Goal: Task Accomplishment & Management: Complete application form

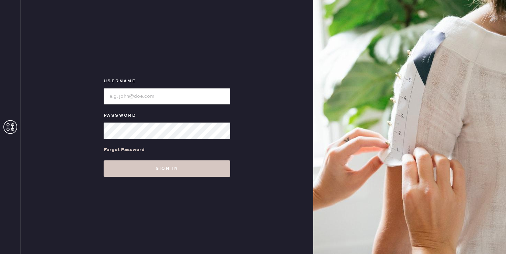
click at [135, 98] on input "loginName" at bounding box center [167, 96] width 127 height 17
type input "reformationsouthcoastplaza"
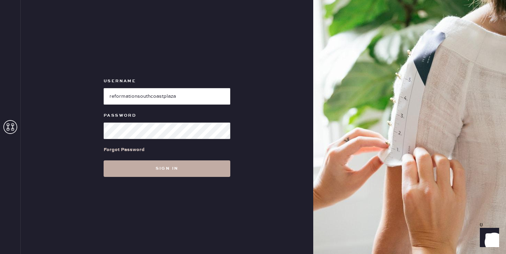
click at [161, 172] on button "Sign in" at bounding box center [167, 169] width 127 height 17
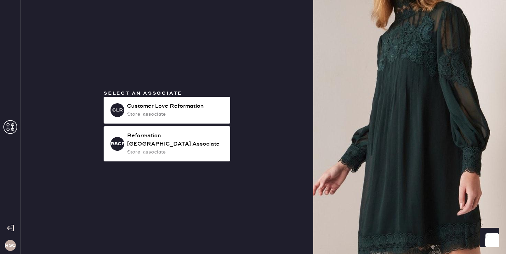
click at [178, 135] on div "Reformation [GEOGRAPHIC_DATA] Associate" at bounding box center [176, 140] width 98 height 17
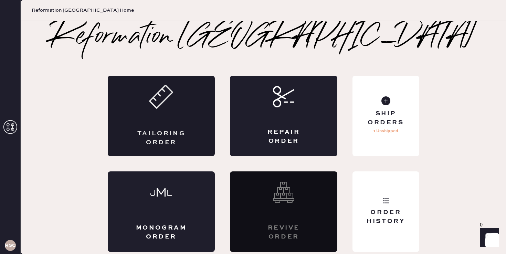
click at [167, 112] on div "Tailoring Order" at bounding box center [161, 116] width 107 height 81
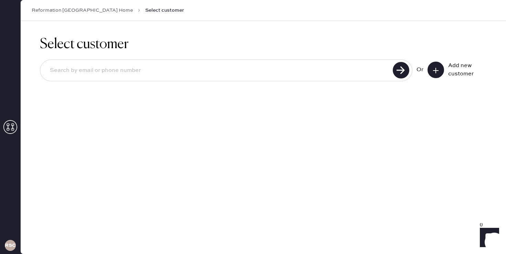
click at [434, 66] on button at bounding box center [436, 70] width 17 height 17
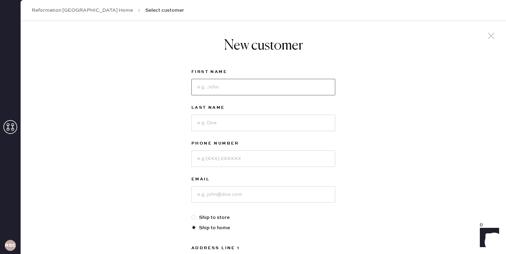
click at [260, 90] on input at bounding box center [264, 87] width 144 height 17
type input "Ivy"
click at [237, 125] on input at bounding box center [264, 123] width 144 height 17
type input "Tan"
click at [202, 159] on input at bounding box center [264, 159] width 144 height 17
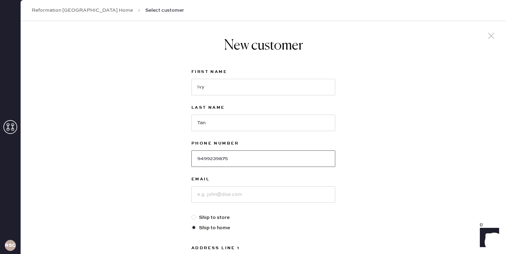
scroll to position [49, 0]
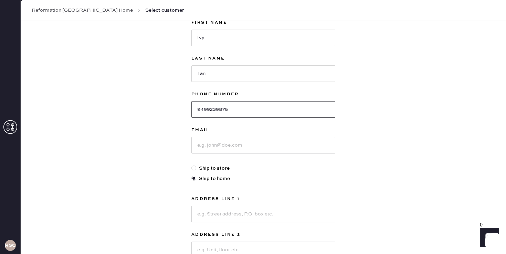
type input "9499239875"
click at [222, 149] on input at bounding box center [264, 145] width 144 height 17
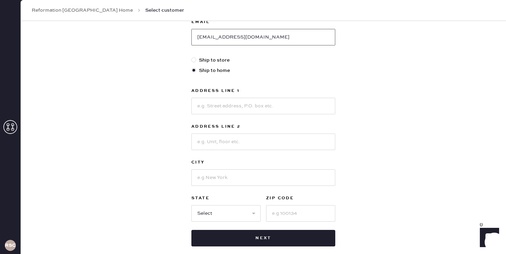
scroll to position [158, 0]
type input "[EMAIL_ADDRESS][DOMAIN_NAME]"
click at [214, 109] on input at bounding box center [264, 106] width 144 height 17
type input "16 Gunnison"
click at [205, 167] on div "City" at bounding box center [264, 163] width 144 height 10
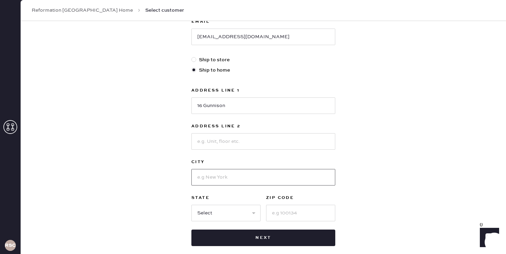
click at [204, 177] on input at bounding box center [264, 177] width 144 height 17
type input "Irvine"
click at [299, 216] on input at bounding box center [300, 213] width 69 height 17
type input "92612"
click at [149, 200] on div "New customer First Name Ivy Last Name Tan Phone Number [PHONE_NUMBER] Email [EM…" at bounding box center [264, 76] width 486 height 427
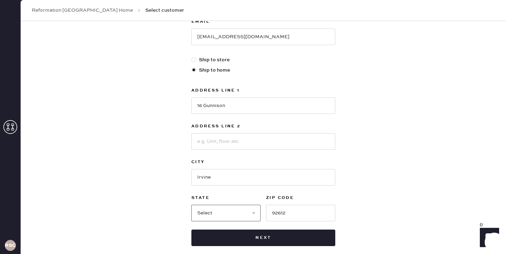
click at [217, 206] on select "Select AK AL AR AZ CA CO CT [GEOGRAPHIC_DATA] DE FL [GEOGRAPHIC_DATA] HI [GEOGR…" at bounding box center [226, 213] width 69 height 17
select select "CA"
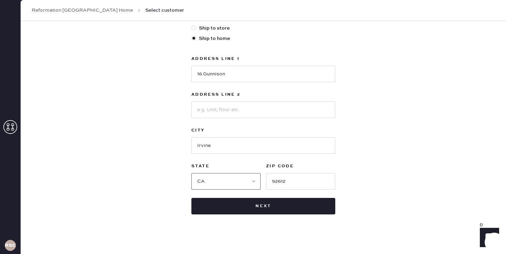
scroll to position [191, 0]
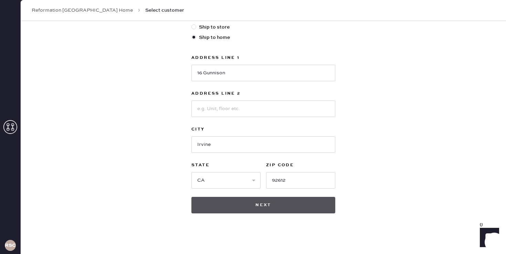
click at [289, 206] on button "Next" at bounding box center [264, 205] width 144 height 17
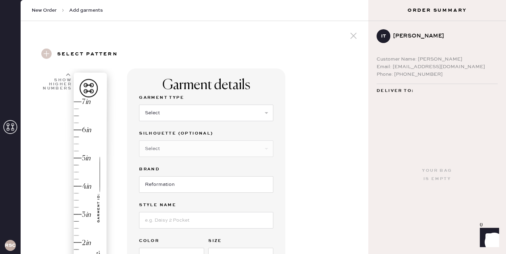
scroll to position [32, 0]
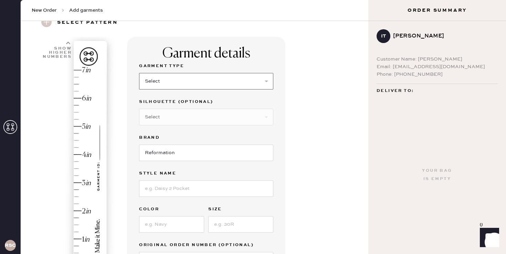
click at [213, 81] on select "Select Basic Skirt Jeans Leggings Pants Shorts Basic Sleeved Dress Basic Sleeve…" at bounding box center [206, 81] width 134 height 17
select select "6"
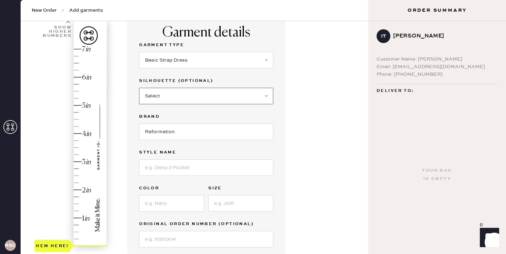
click at [172, 93] on select "Select Maxi Dress Midi Dress Mini Dress Other" at bounding box center [206, 96] width 134 height 17
select select "39"
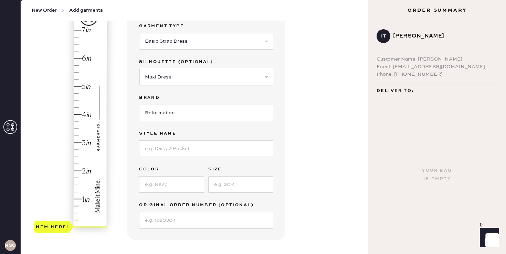
scroll to position [73, 0]
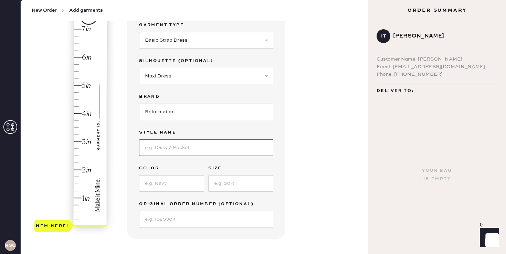
click at [176, 144] on input at bounding box center [206, 148] width 134 height 17
type input "[PERSON_NAME]"
click at [169, 188] on input at bounding box center [171, 183] width 65 height 17
type input "Trieste Border"
click at [228, 186] on input at bounding box center [240, 183] width 65 height 17
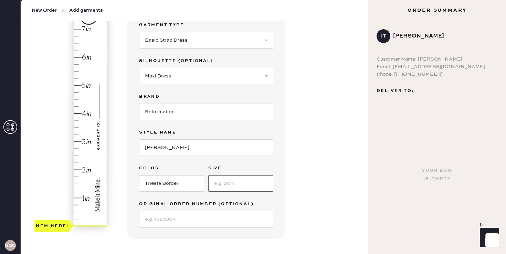
type input "0"
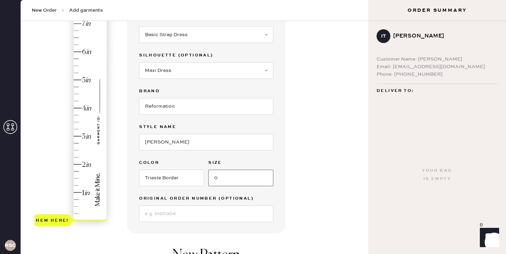
scroll to position [79, 0]
type input "0"
type input "4.5"
click at [77, 94] on div "Hem here!" at bounding box center [70, 121] width 73 height 203
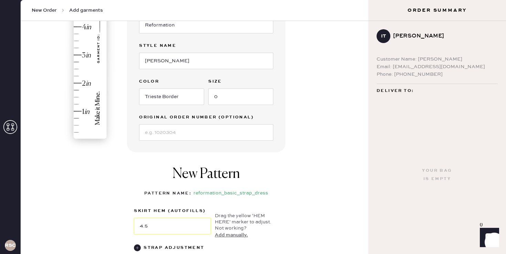
scroll to position [240, 0]
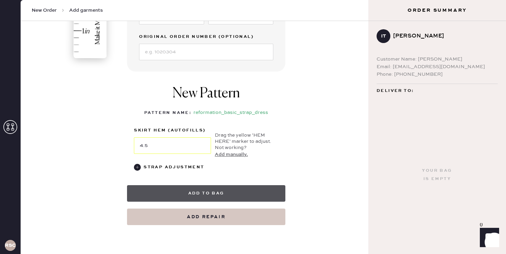
click at [208, 191] on button "Add to bag" at bounding box center [206, 193] width 158 height 17
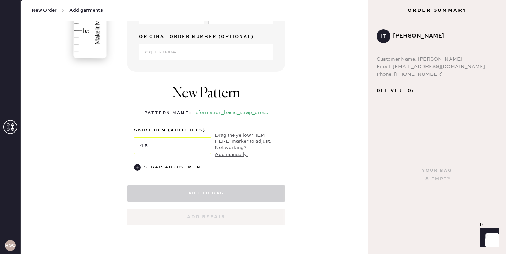
select select
select select "6"
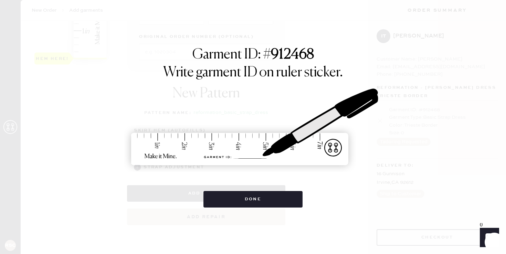
scroll to position [431, 0]
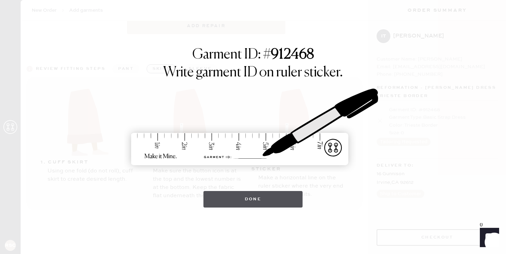
click at [266, 205] on button "Done" at bounding box center [254, 199] width 100 height 17
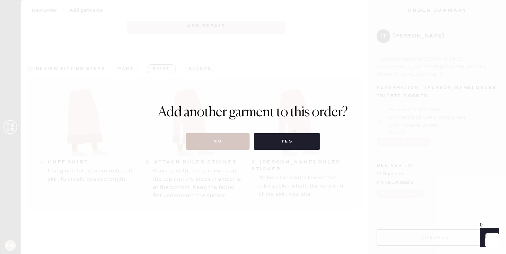
click at [227, 151] on div "Add another garment to this order? No Yes" at bounding box center [253, 127] width 506 height 254
click at [226, 143] on button "No" at bounding box center [218, 141] width 64 height 17
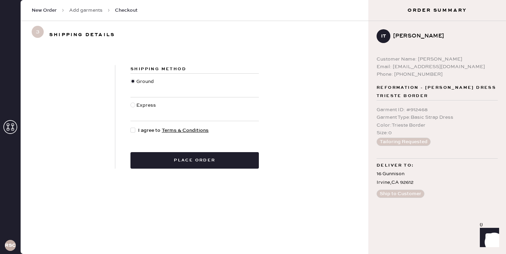
click at [152, 129] on span "I agree to Terms & Conditions" at bounding box center [173, 131] width 71 height 8
click at [131, 127] on input "I agree to Terms & Conditions" at bounding box center [131, 127] width 0 height 0
checkbox input "true"
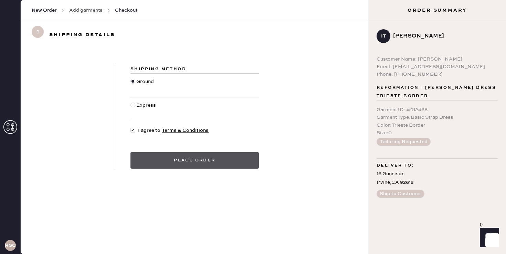
click at [184, 155] on button "Place order" at bounding box center [195, 160] width 129 height 17
